Goal: Task Accomplishment & Management: Complete application form

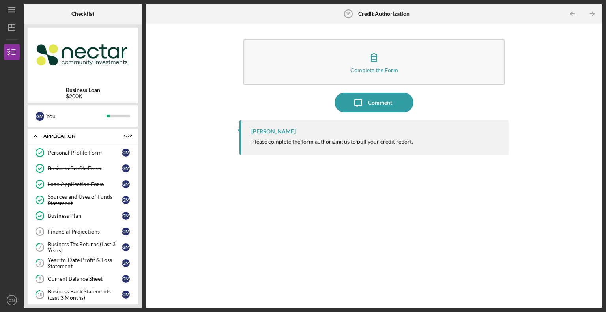
scroll to position [158, 0]
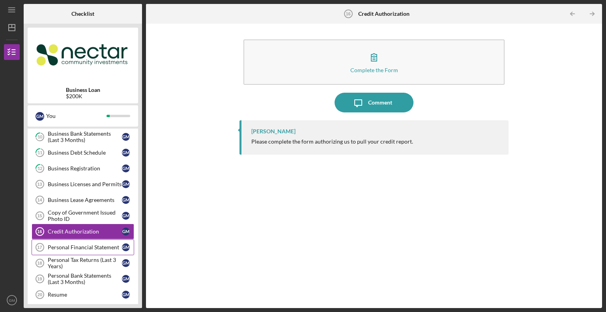
click at [86, 241] on link "Personal Financial Statement 17 Personal Financial Statement G M" at bounding box center [83, 248] width 103 height 16
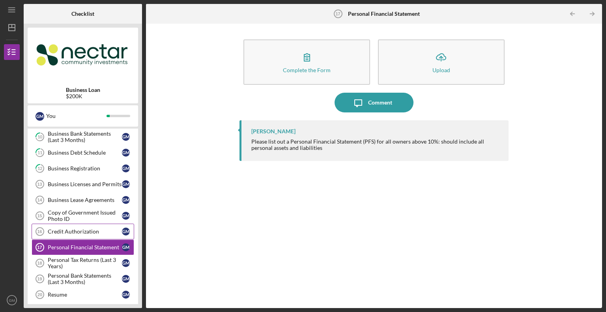
click at [87, 234] on link "Credit Authorization 16 Credit Authorization G M" at bounding box center [83, 232] width 103 height 16
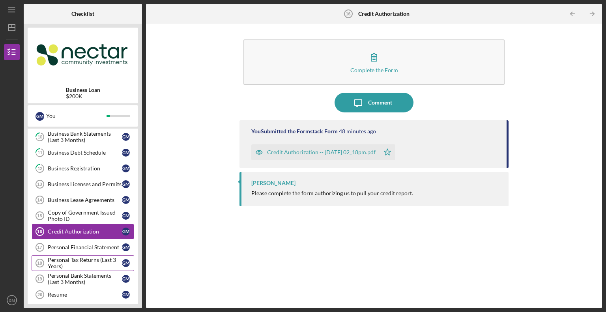
click at [85, 260] on div "Personal Tax Returns (Last 3 Years)" at bounding box center [85, 263] width 74 height 13
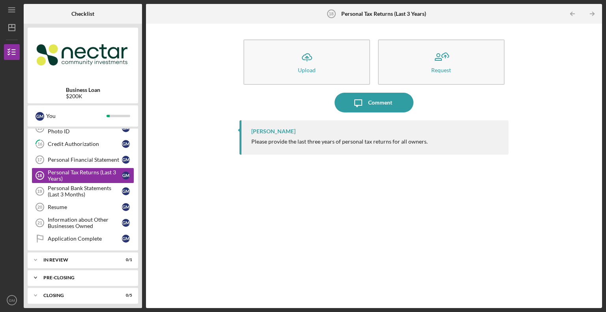
scroll to position [206, 0]
